Goal: Task Accomplishment & Management: Use online tool/utility

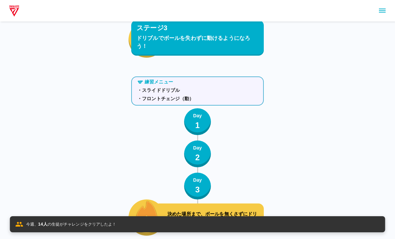
scroll to position [2423, 0]
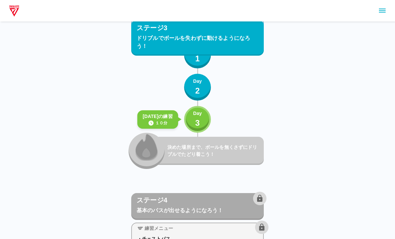
click at [222, 115] on div "練習メニュー ・リトリート→フロントチェンジ Day 1 Day 2 きょうの練習 １０分 Day 3 決めた場所まで、ボールを無くさずにドリブルでたどり着こ…" at bounding box center [197, 91] width 133 height 153
click at [192, 111] on button "Day 3" at bounding box center [197, 119] width 27 height 27
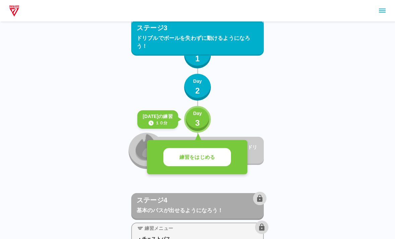
click at [198, 152] on button "練習をはじめる" at bounding box center [197, 157] width 68 height 18
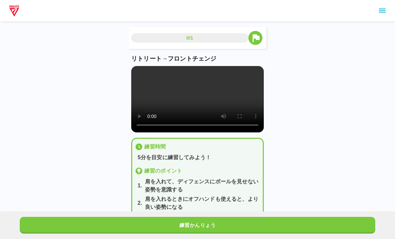
click at [205, 107] on video at bounding box center [197, 99] width 133 height 66
click at [202, 110] on video at bounding box center [197, 99] width 133 height 66
click at [49, 213] on div "練習かんりょう" at bounding box center [197, 224] width 395 height 27
click at [274, 217] on button "練習かんりょう" at bounding box center [198, 225] width 356 height 17
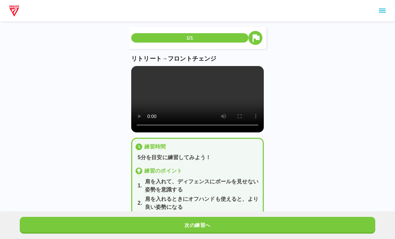
click at [274, 222] on button "次の練習へ" at bounding box center [198, 225] width 356 height 17
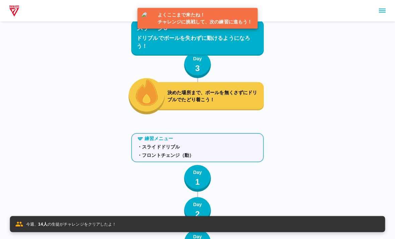
scroll to position [2457, 0]
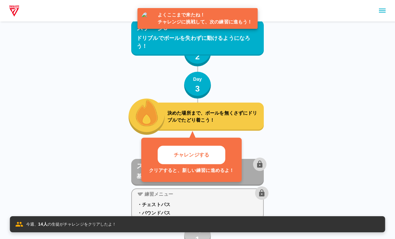
click at [195, 151] on p "チャレンジする" at bounding box center [191, 155] width 35 height 8
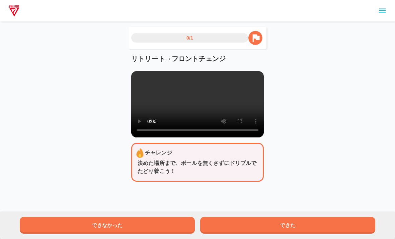
click at [194, 110] on video at bounding box center [197, 104] width 133 height 66
click at [132, 75] on video at bounding box center [197, 104] width 133 height 66
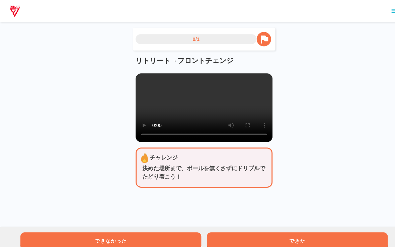
click at [138, 77] on video at bounding box center [197, 104] width 133 height 66
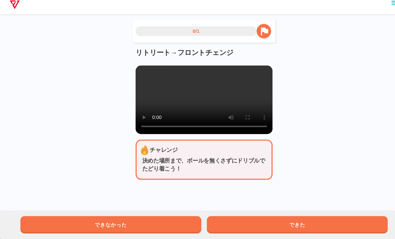
click at [274, 217] on button "できた" at bounding box center [287, 225] width 175 height 17
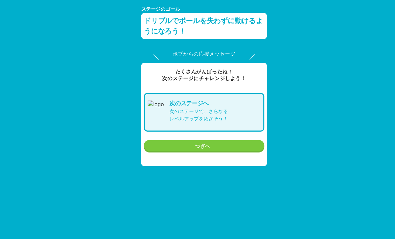
click at [206, 140] on button "つぎへ" at bounding box center [197, 141] width 117 height 12
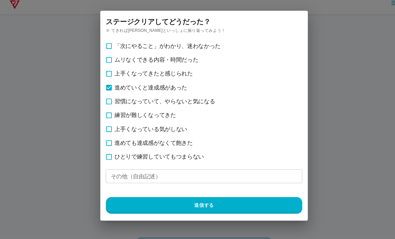
click at [153, 198] on button "送信する" at bounding box center [197, 206] width 190 height 16
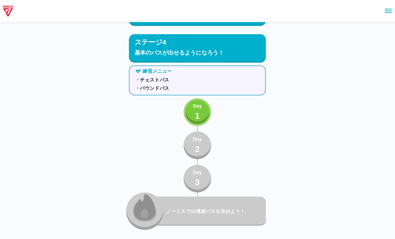
scroll to position [2579, 0]
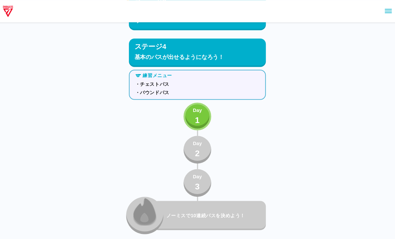
click at [195, 121] on p "1" at bounding box center [197, 116] width 5 height 12
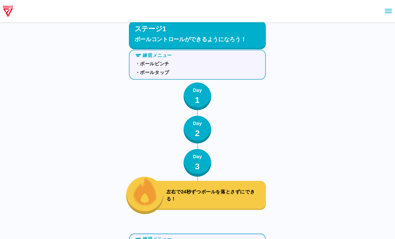
scroll to position [0, 0]
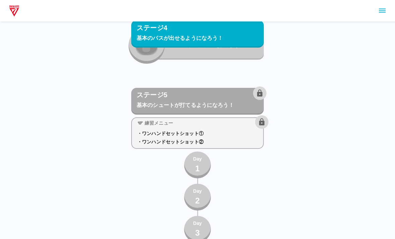
scroll to position [2919, 0]
